Goal: Information Seeking & Learning: Understand process/instructions

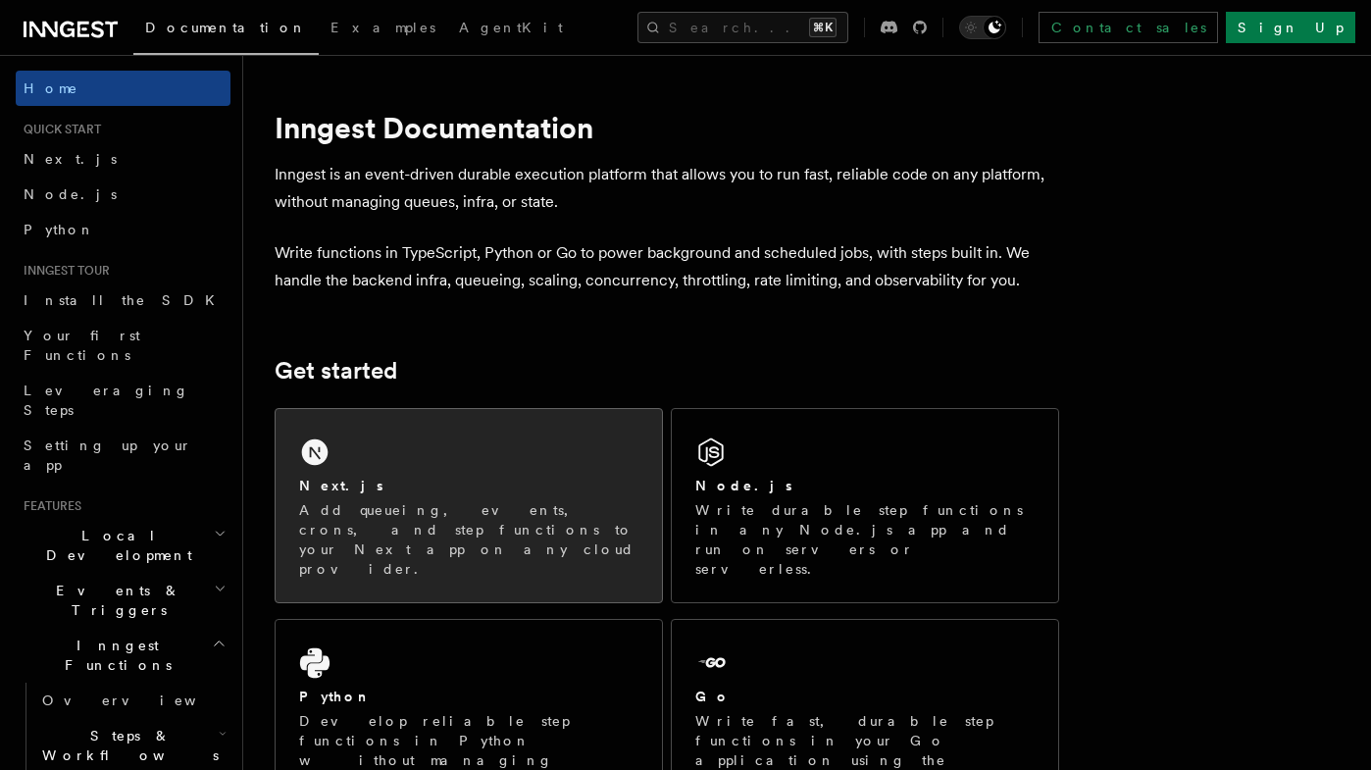
click at [386, 484] on div "Next.js" at bounding box center [468, 485] width 339 height 21
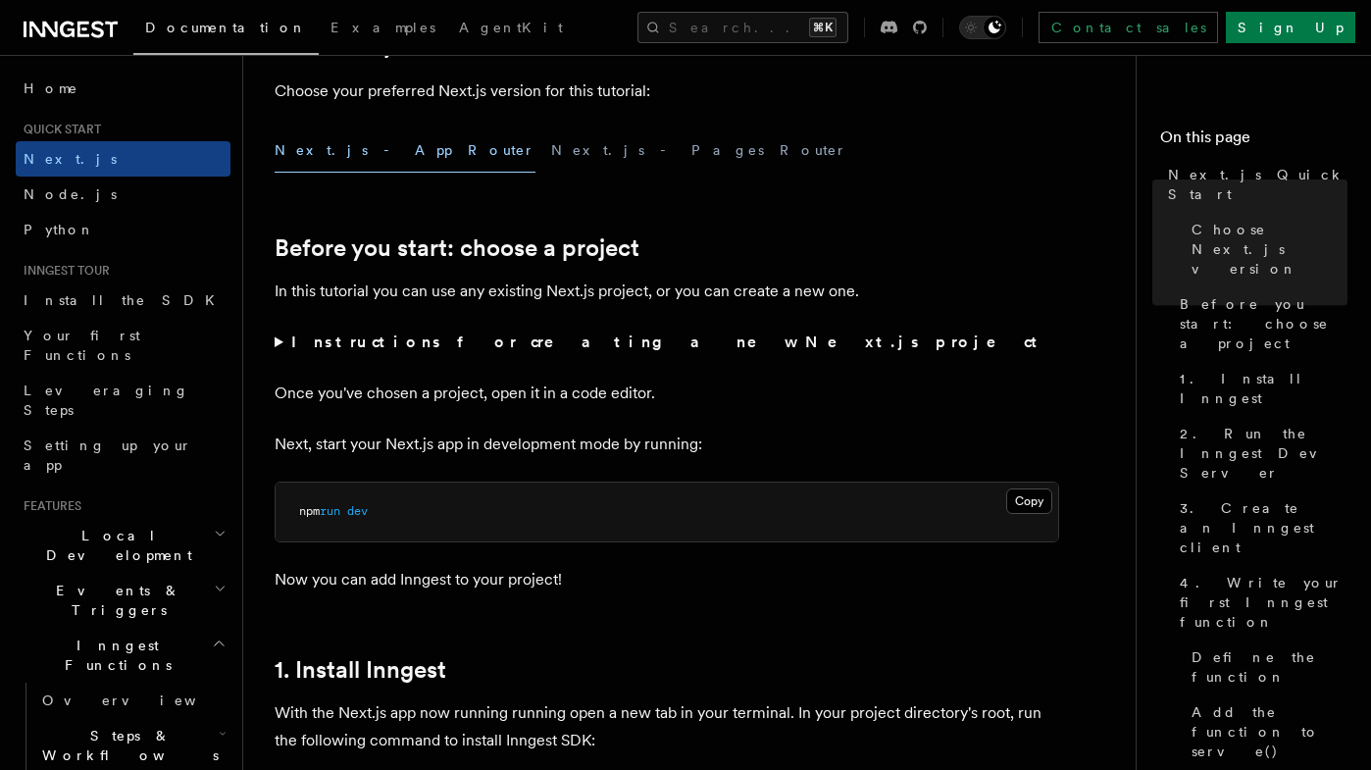
scroll to position [527, 0]
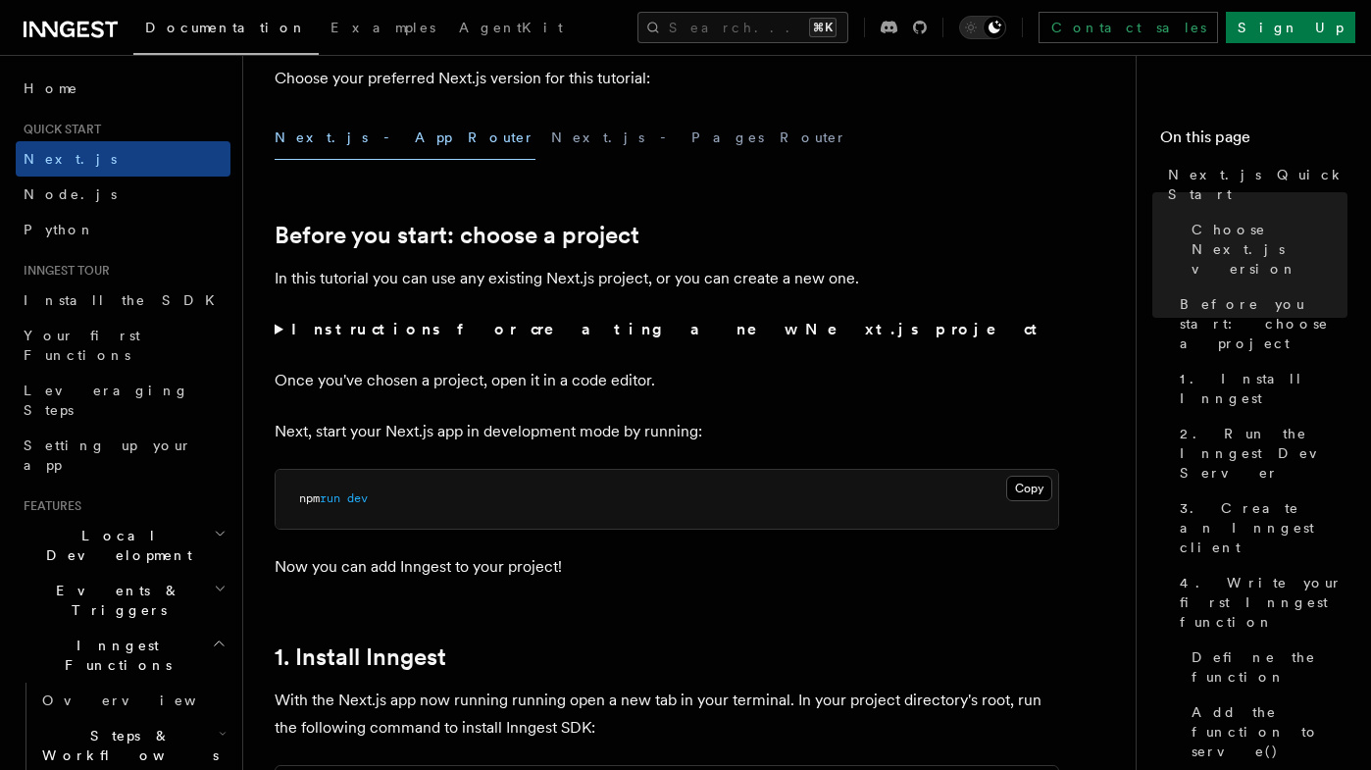
click at [520, 322] on strong "Instructions for creating a new Next.js project" at bounding box center [668, 329] width 754 height 19
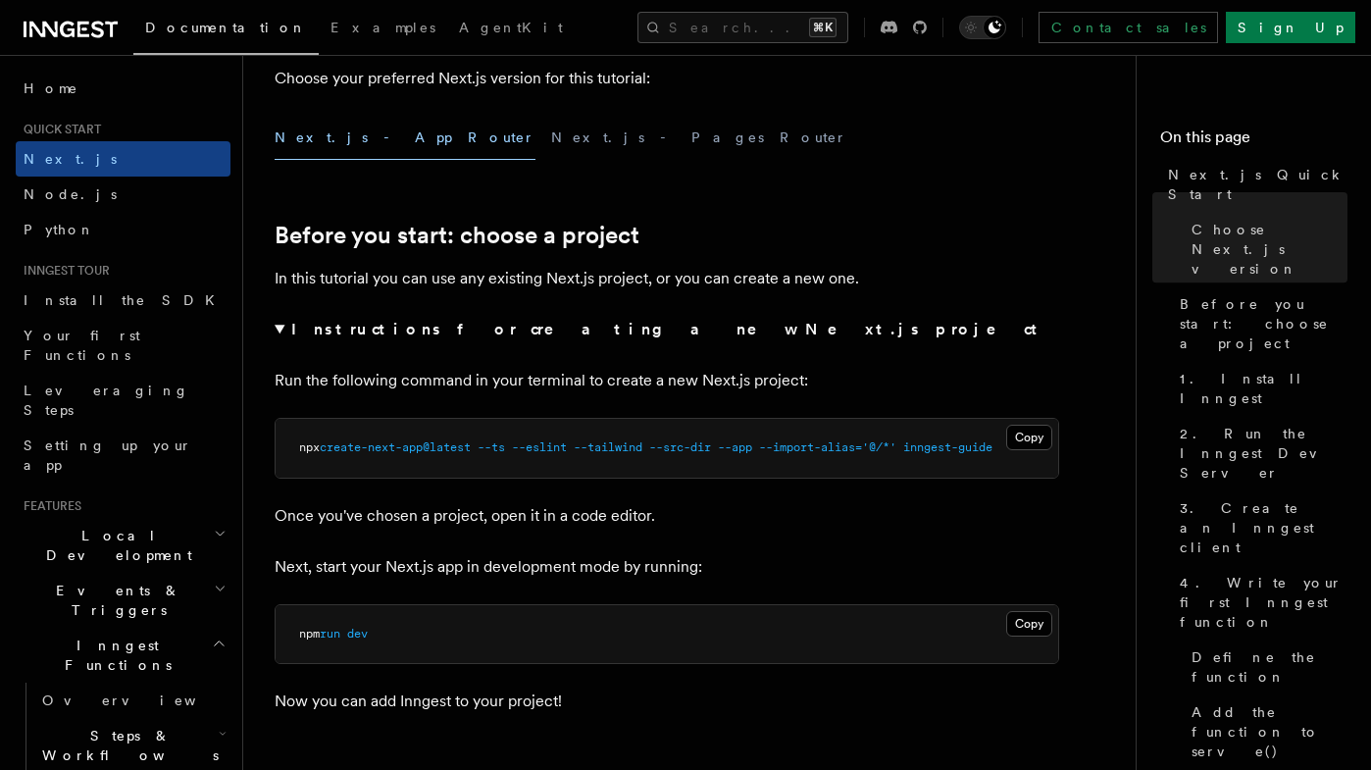
click at [286, 330] on summary "Instructions for creating a new Next.js project" at bounding box center [666, 329] width 784 height 27
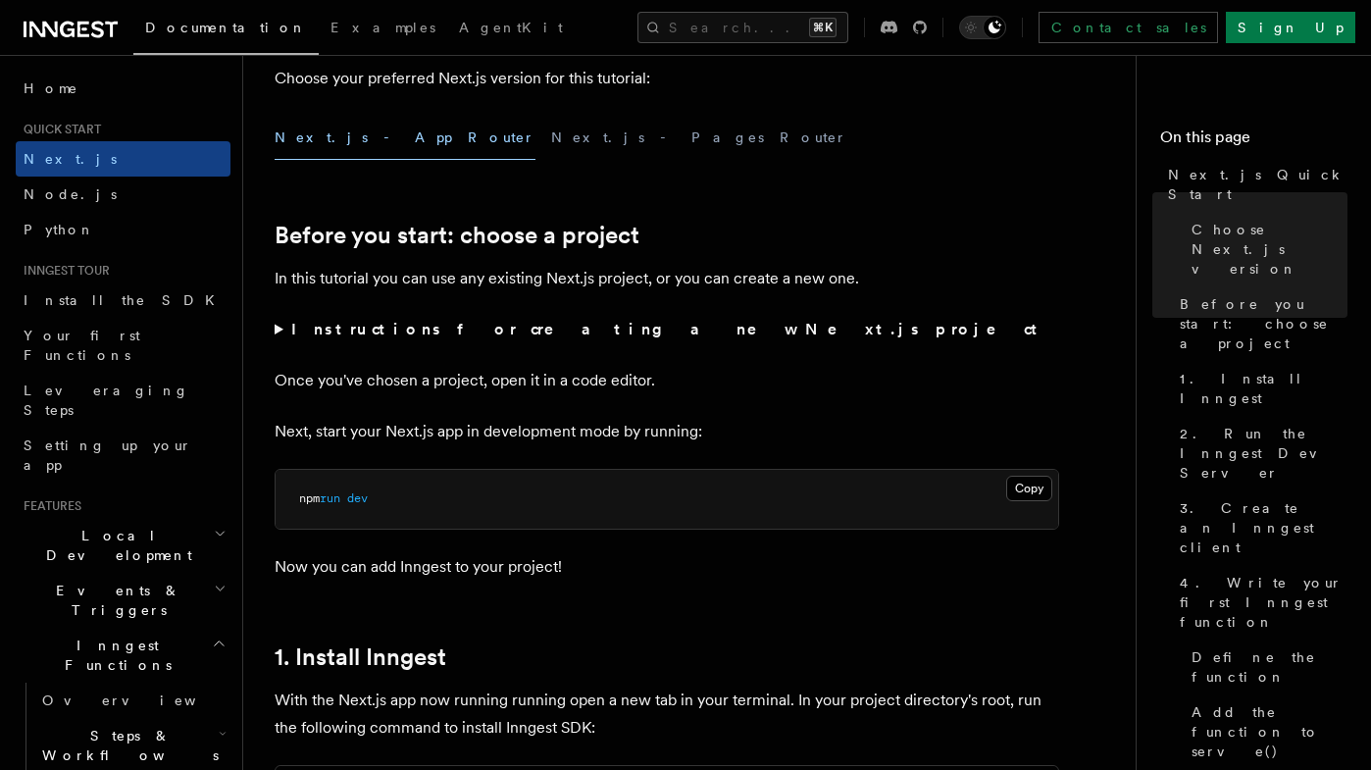
click at [286, 330] on summary "Instructions for creating a new Next.js project" at bounding box center [666, 329] width 784 height 27
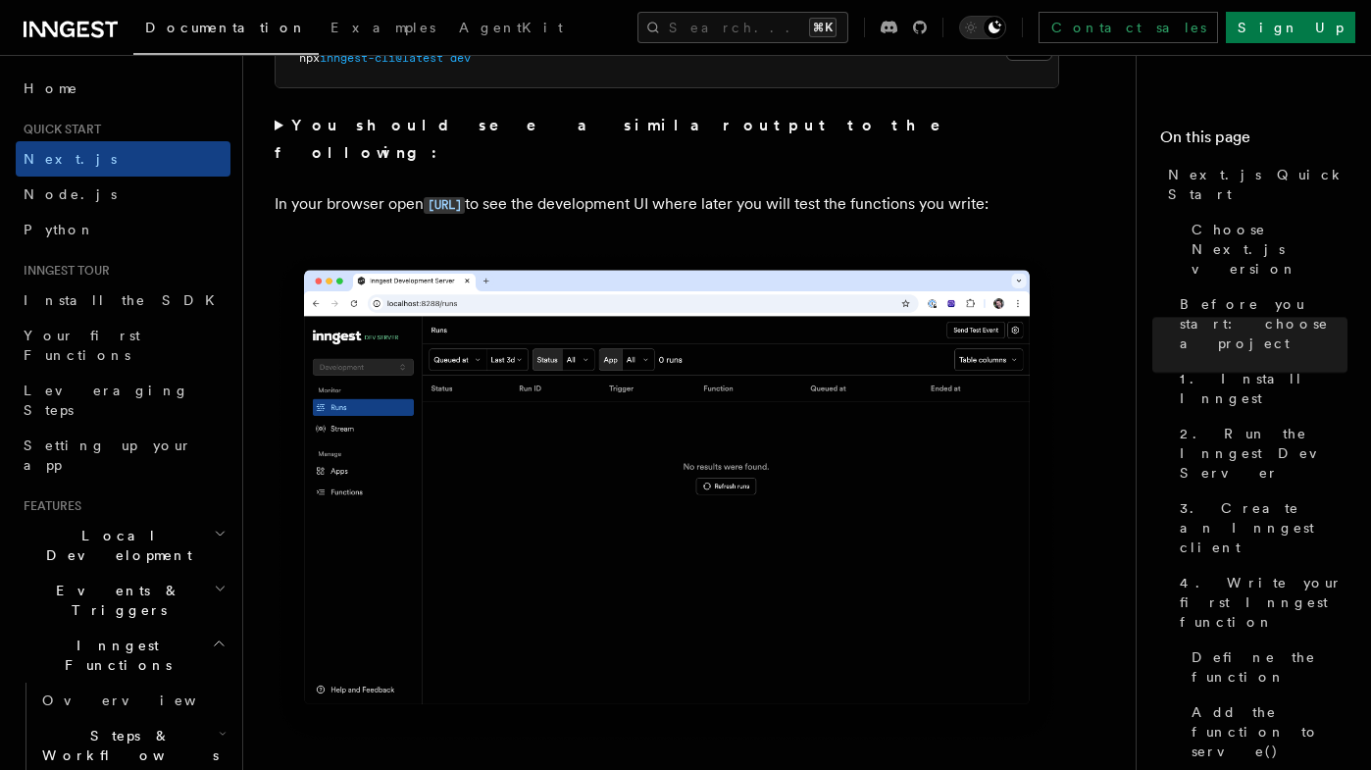
scroll to position [1737, 0]
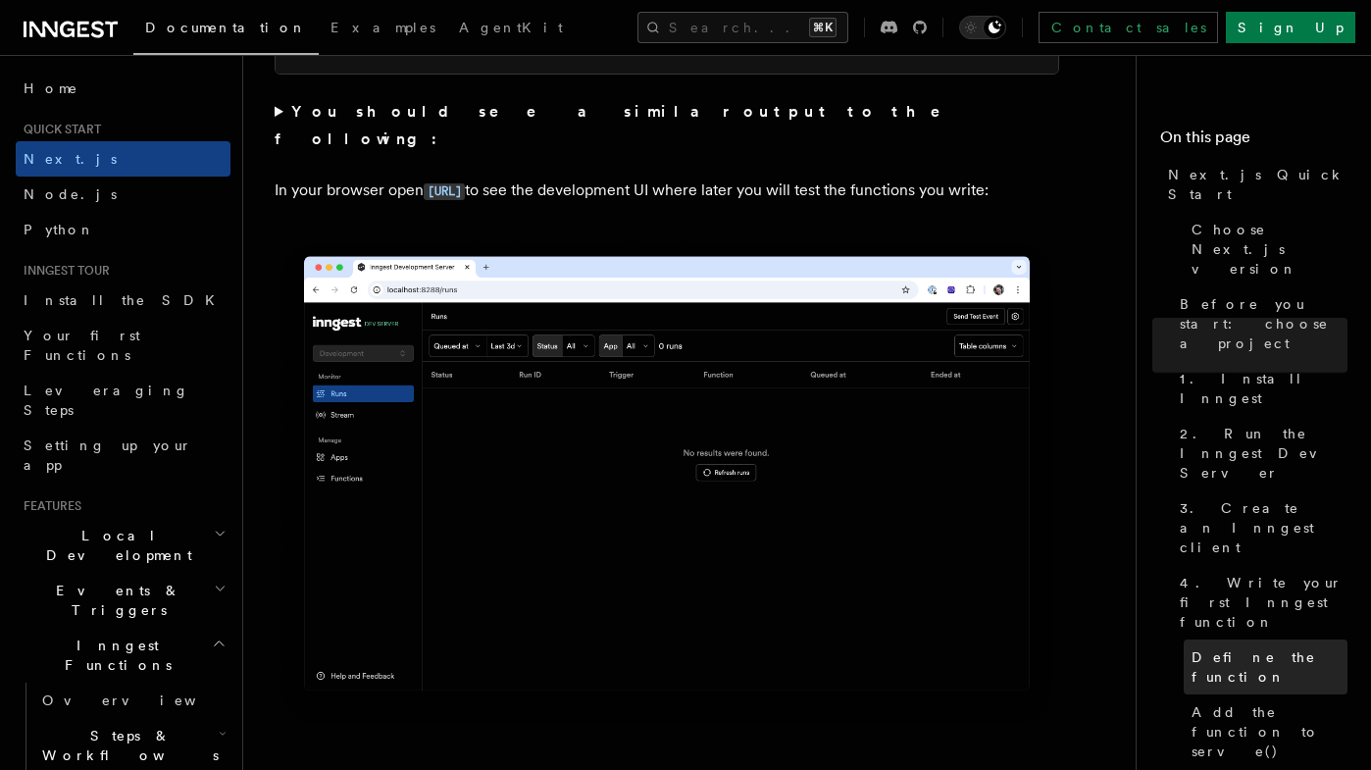
click at [1232, 639] on link "Define the function" at bounding box center [1265, 666] width 164 height 55
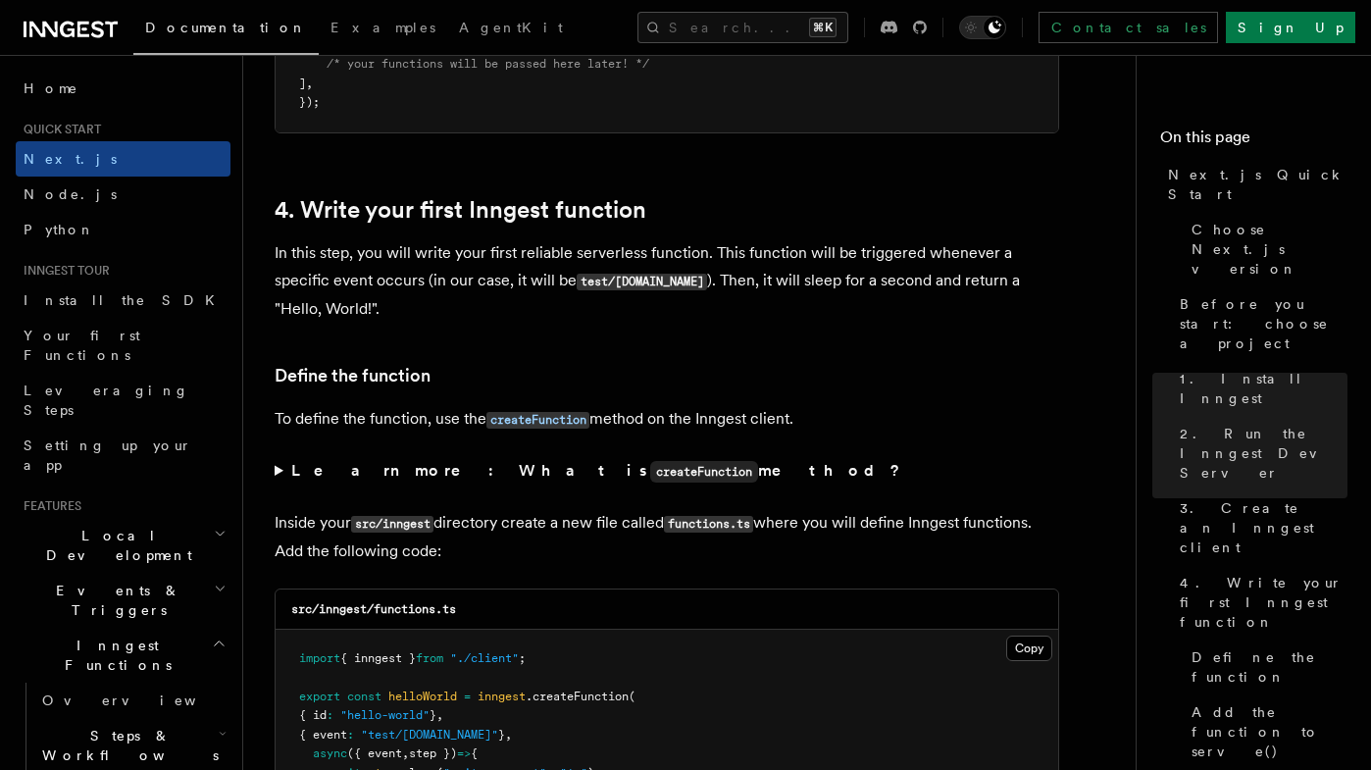
scroll to position [3229, 0]
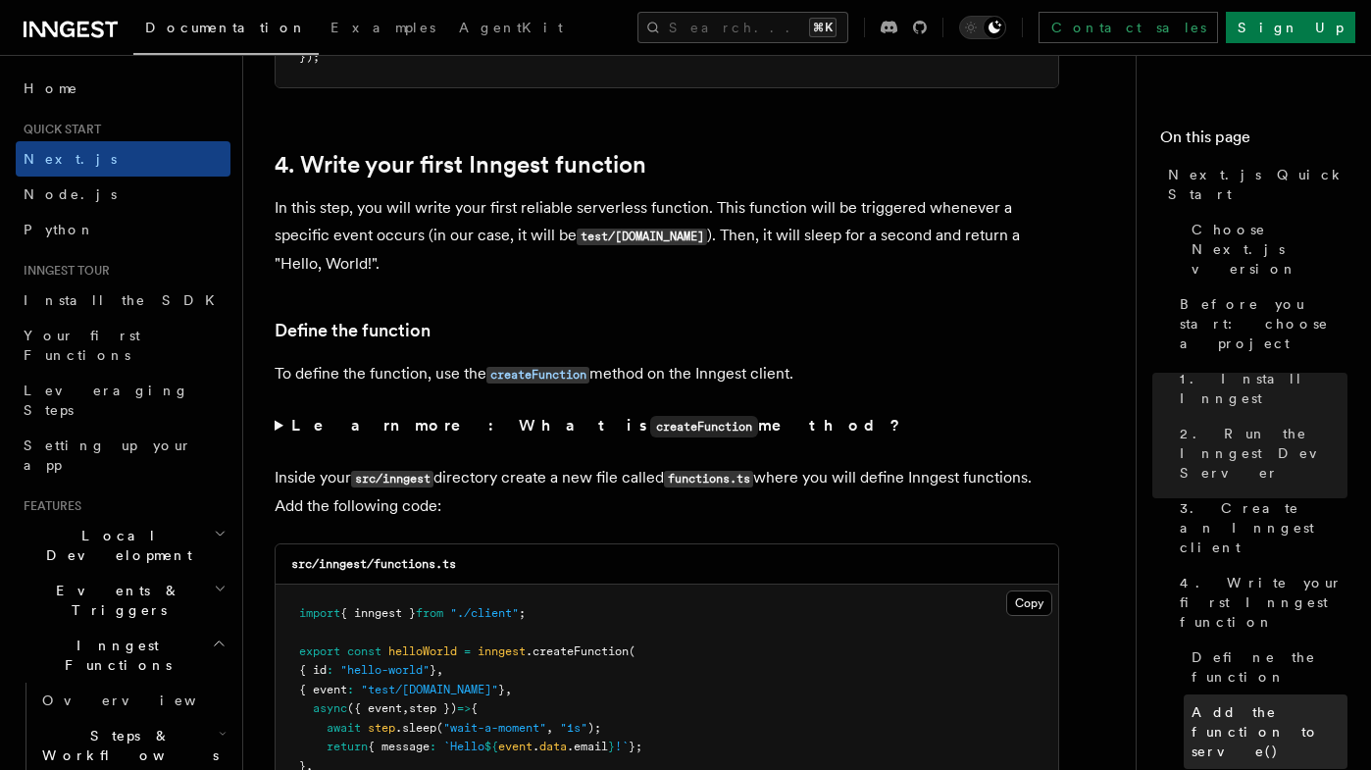
click at [1260, 702] on span "Add the function to serve()" at bounding box center [1269, 731] width 156 height 59
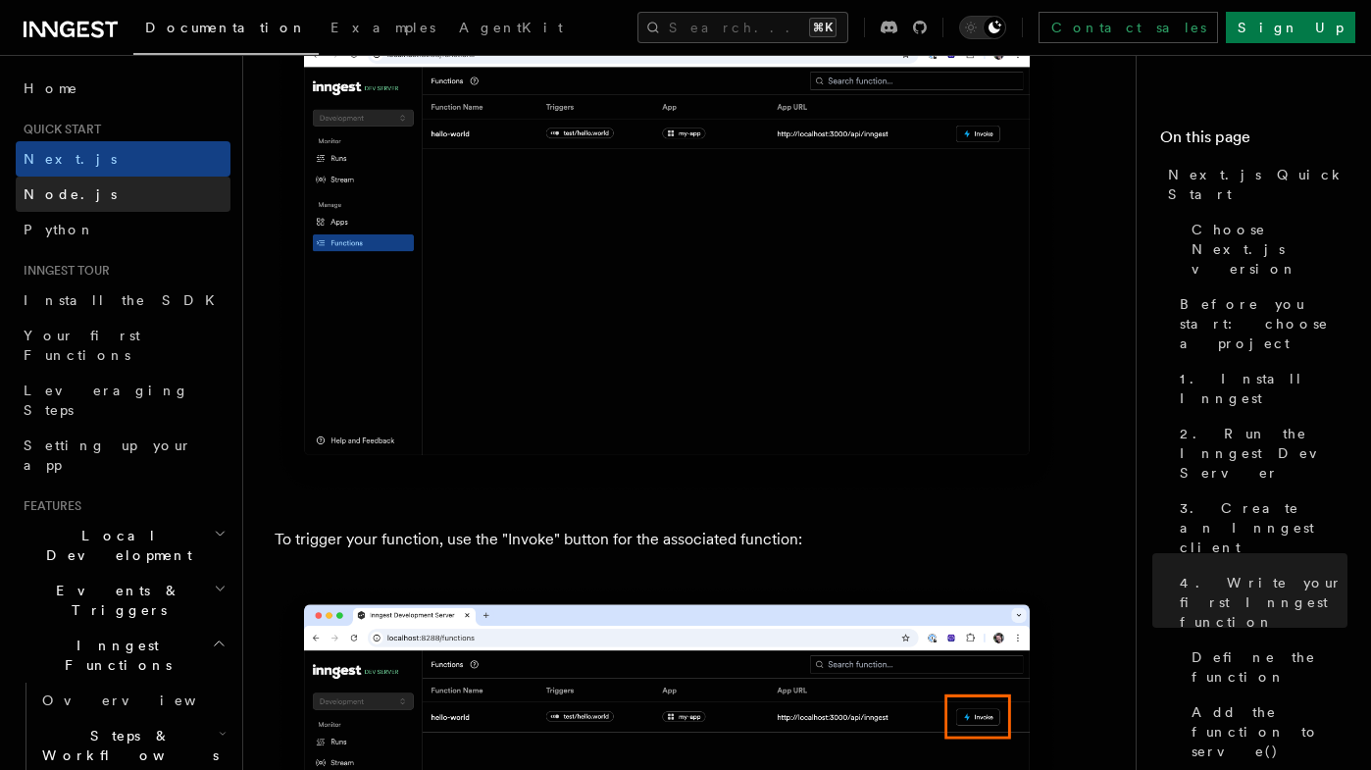
scroll to position [4981, 0]
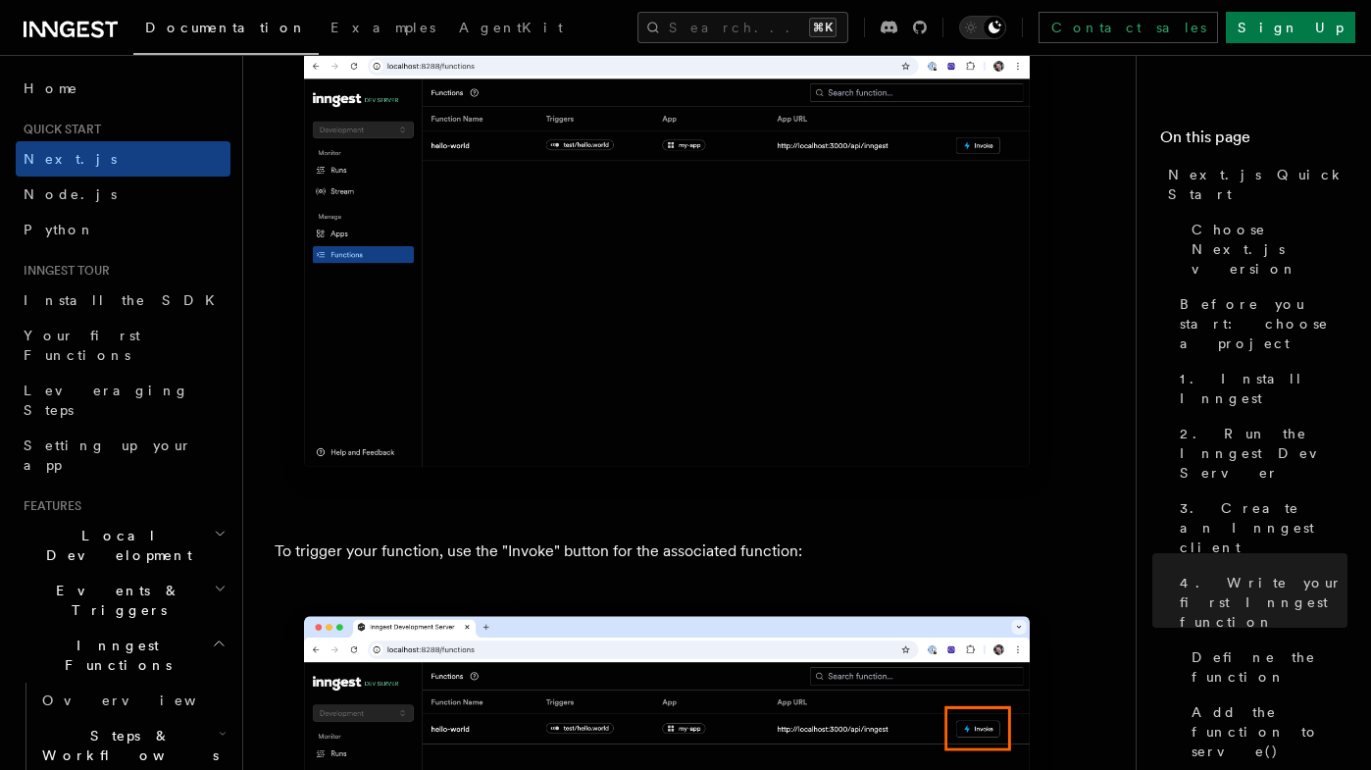
click at [137, 573] on h2 "Events & Triggers" at bounding box center [123, 600] width 215 height 55
click at [144, 627] on link "Overview" at bounding box center [132, 644] width 196 height 35
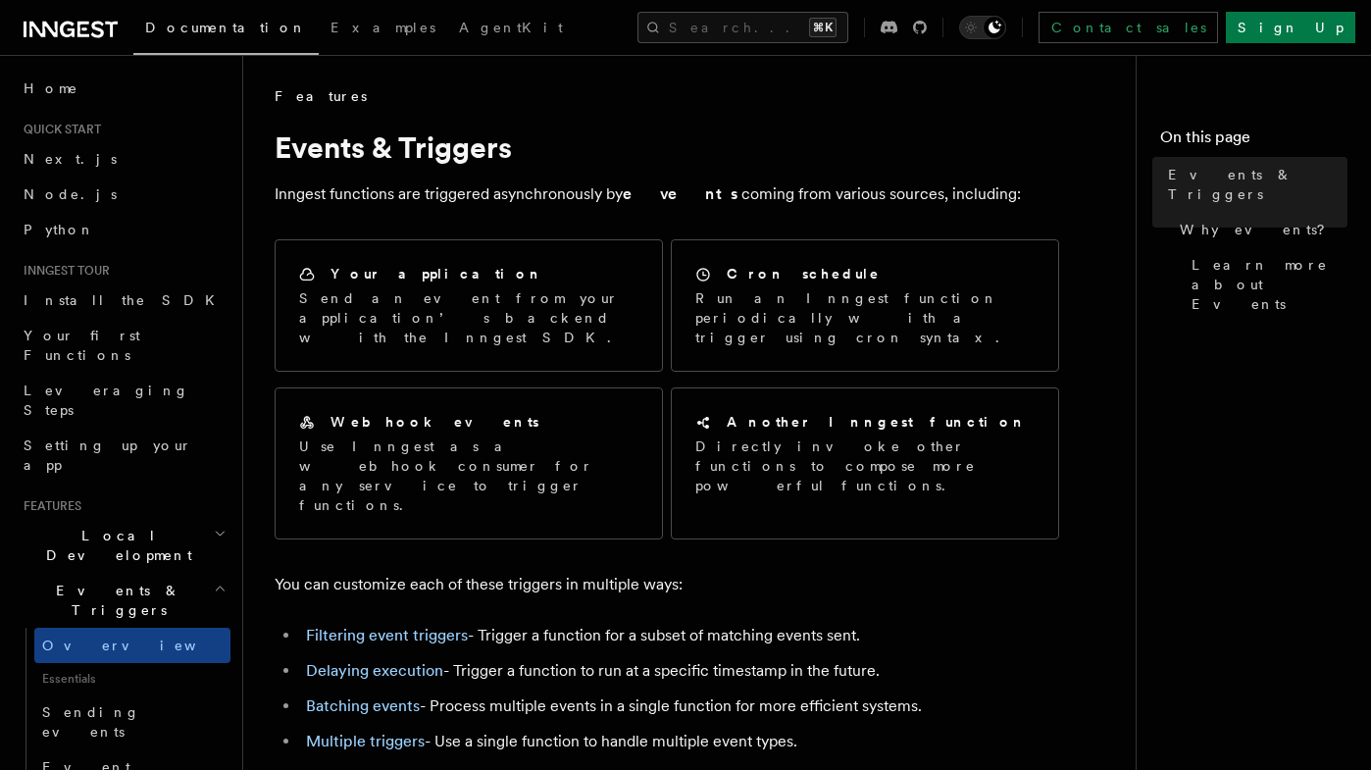
click at [134, 525] on span "Local Development" at bounding box center [115, 544] width 198 height 39
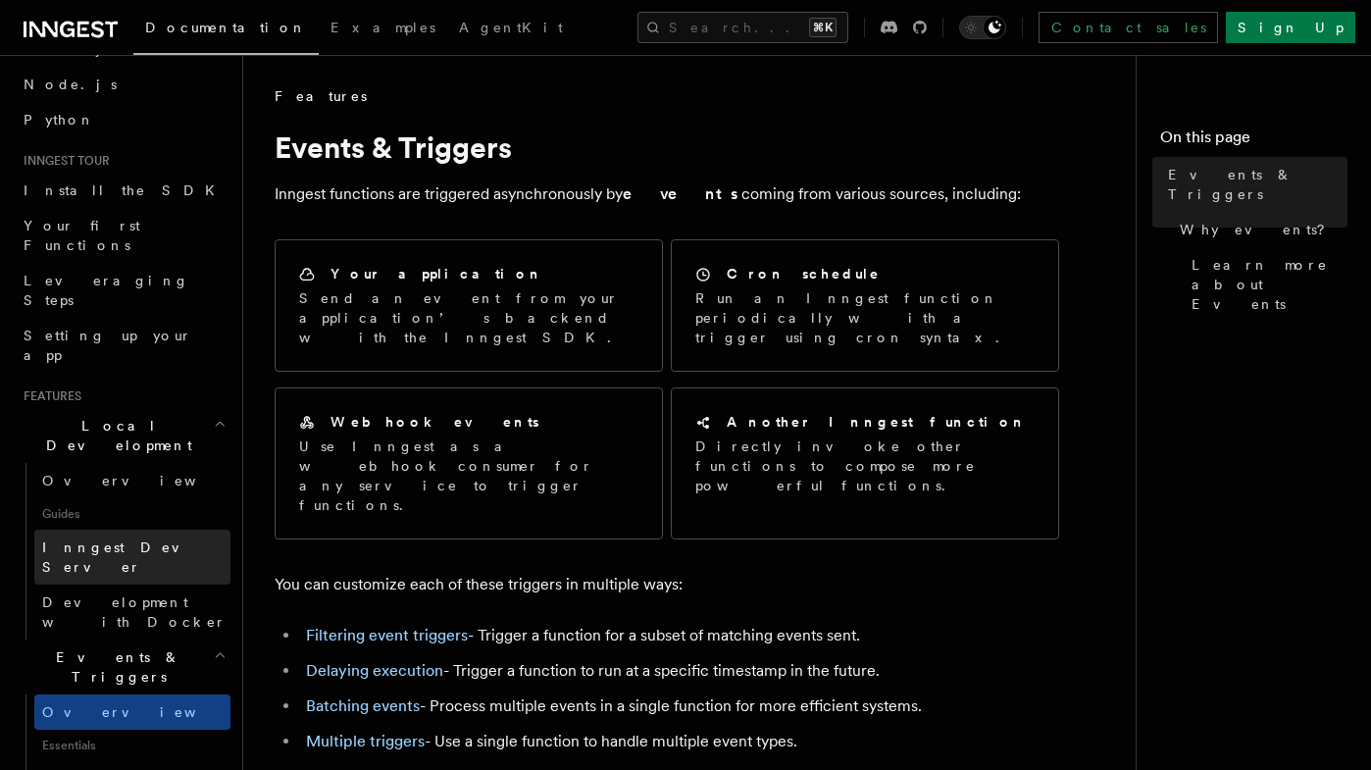
scroll to position [118, 0]
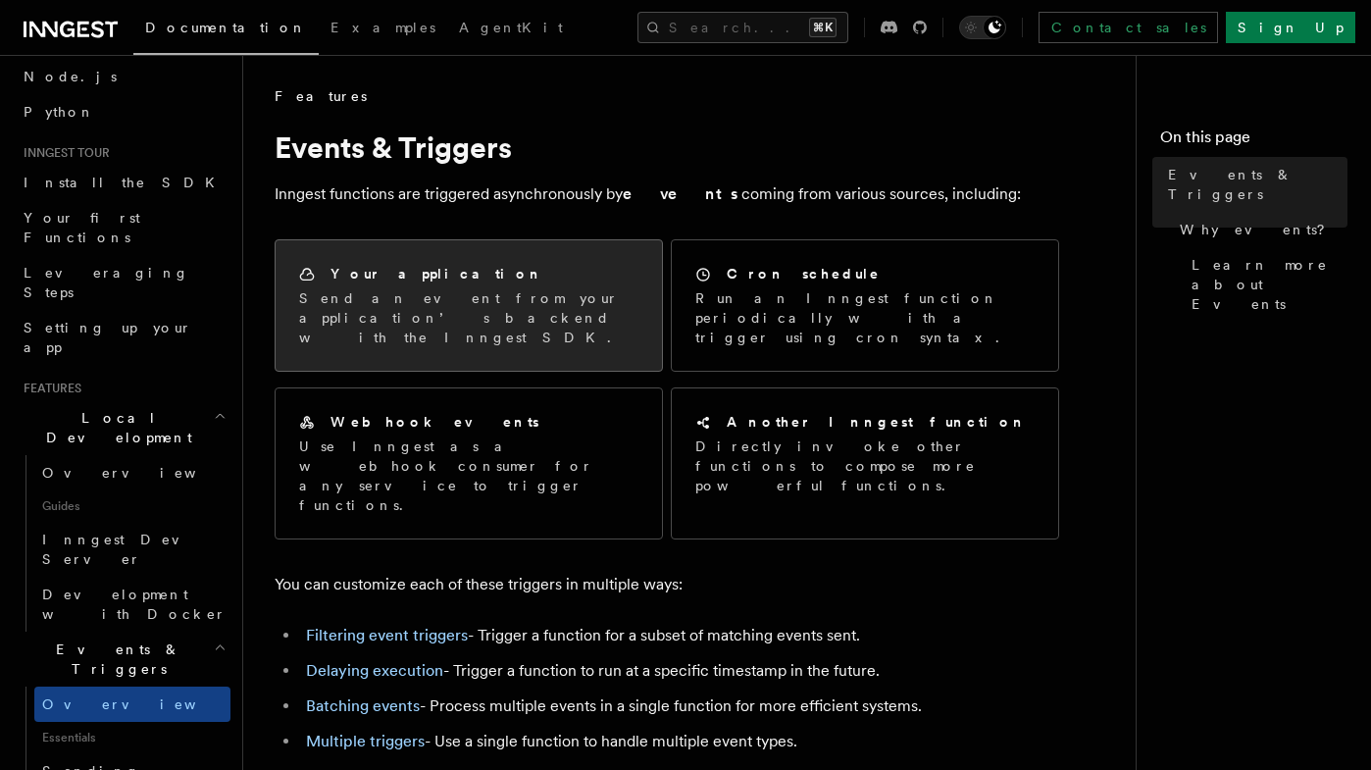
click at [504, 283] on div "Your application" at bounding box center [468, 274] width 339 height 21
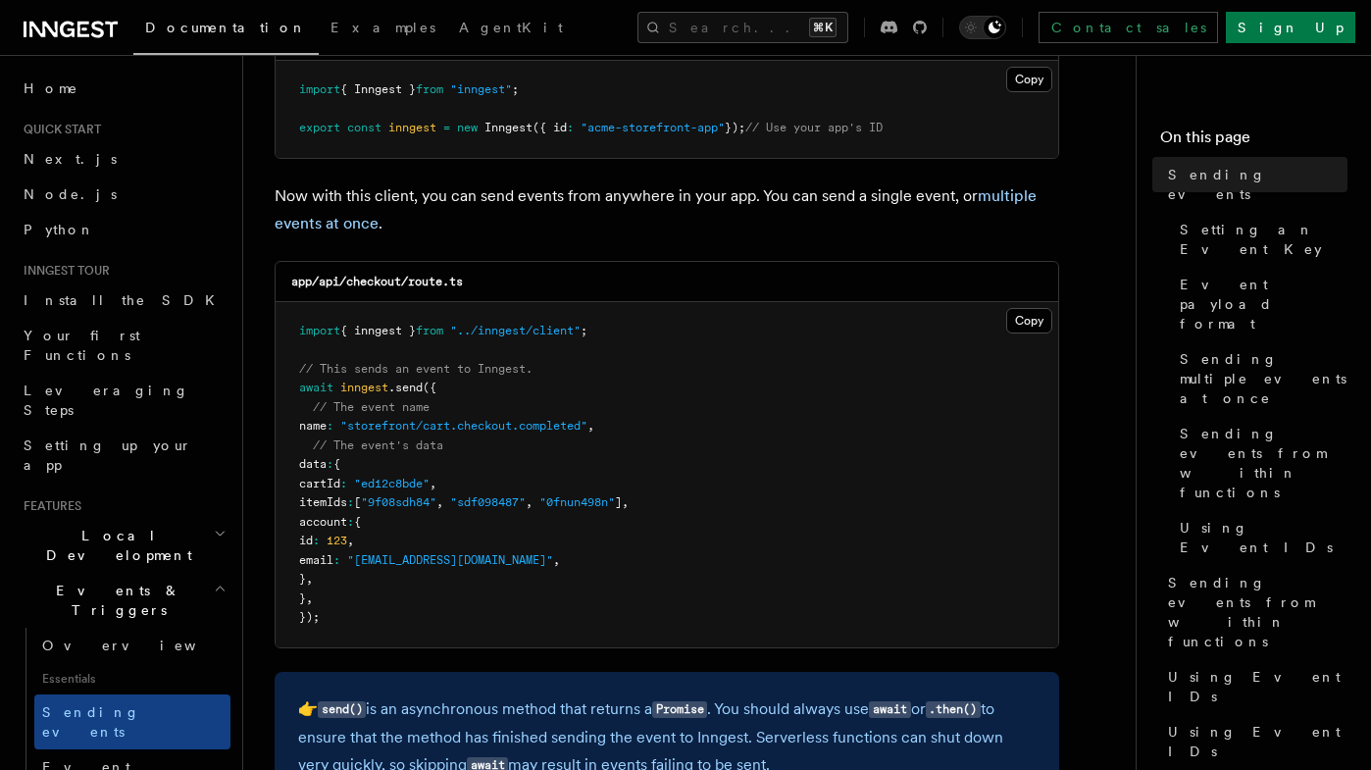
scroll to position [395, 0]
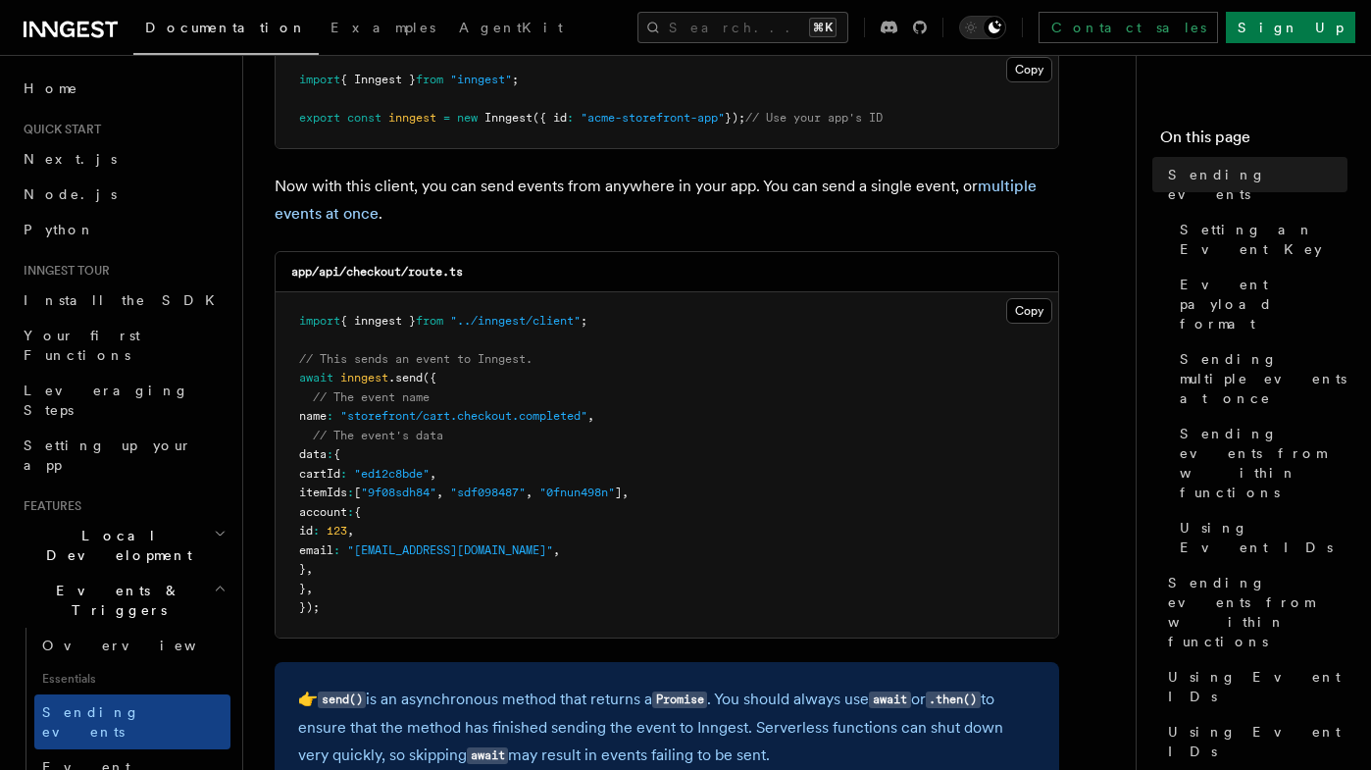
click at [1039, 339] on pre "import { inngest } from "../inngest/client" ; // This sends an event to Inngest…" at bounding box center [666, 464] width 782 height 345
